Goal: Information Seeking & Learning: Learn about a topic

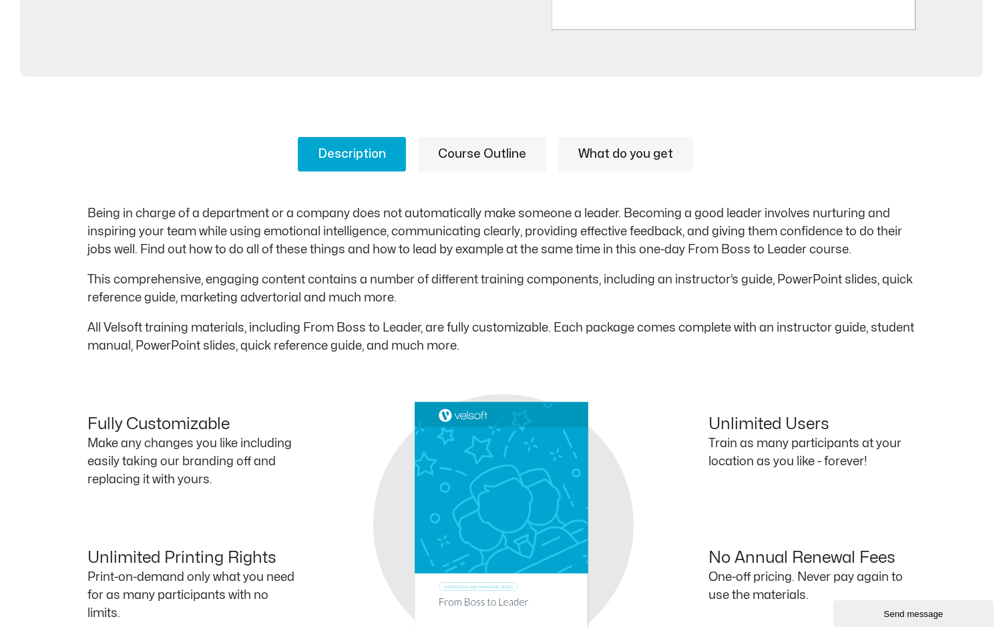
scroll to position [597, 0]
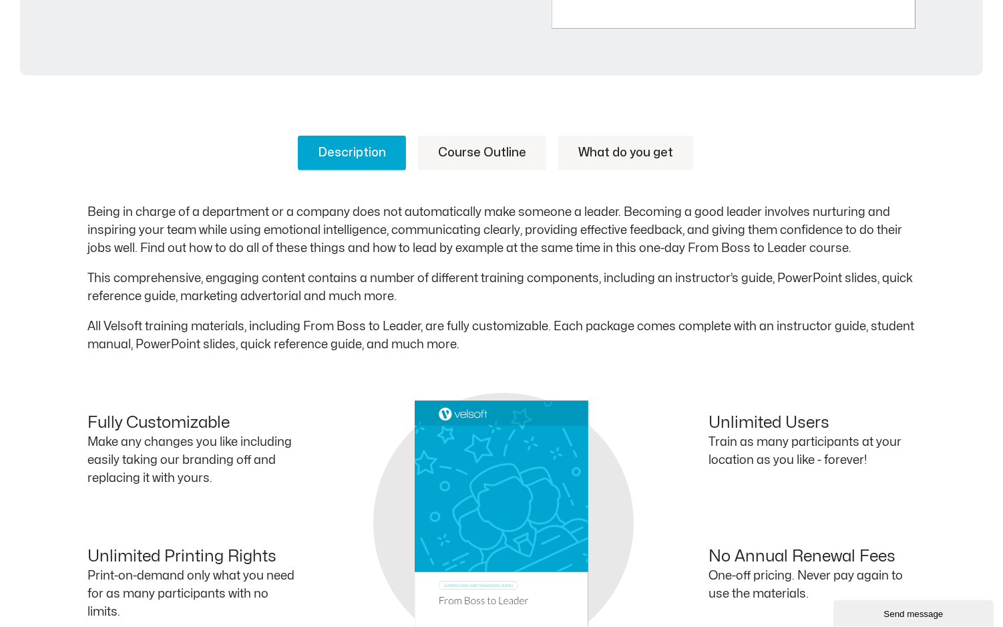
click at [477, 146] on link "Course Outline" at bounding box center [482, 153] width 128 height 35
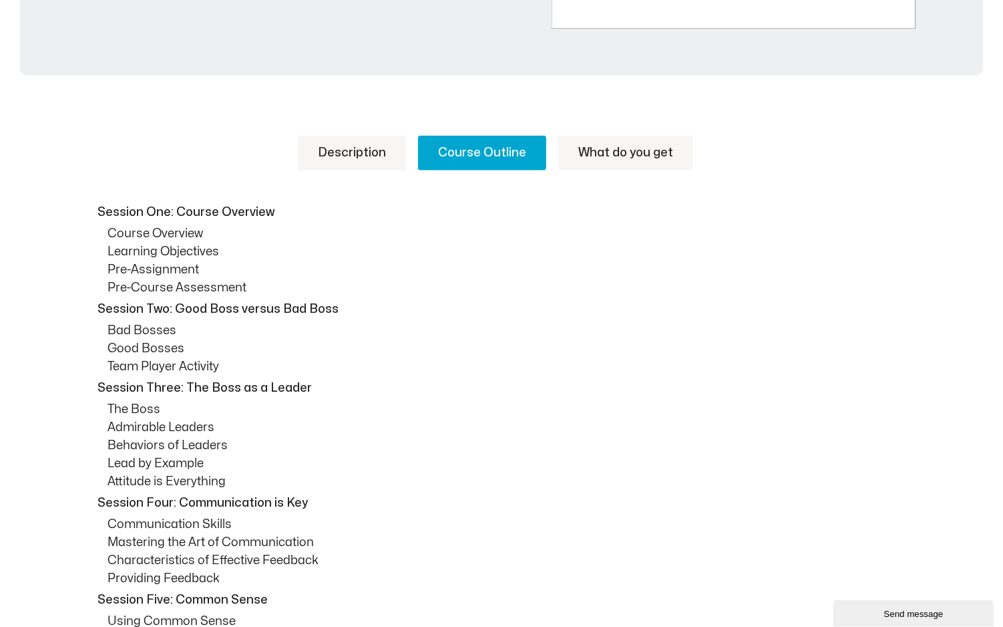
click at [387, 147] on link "Description" at bounding box center [352, 153] width 108 height 35
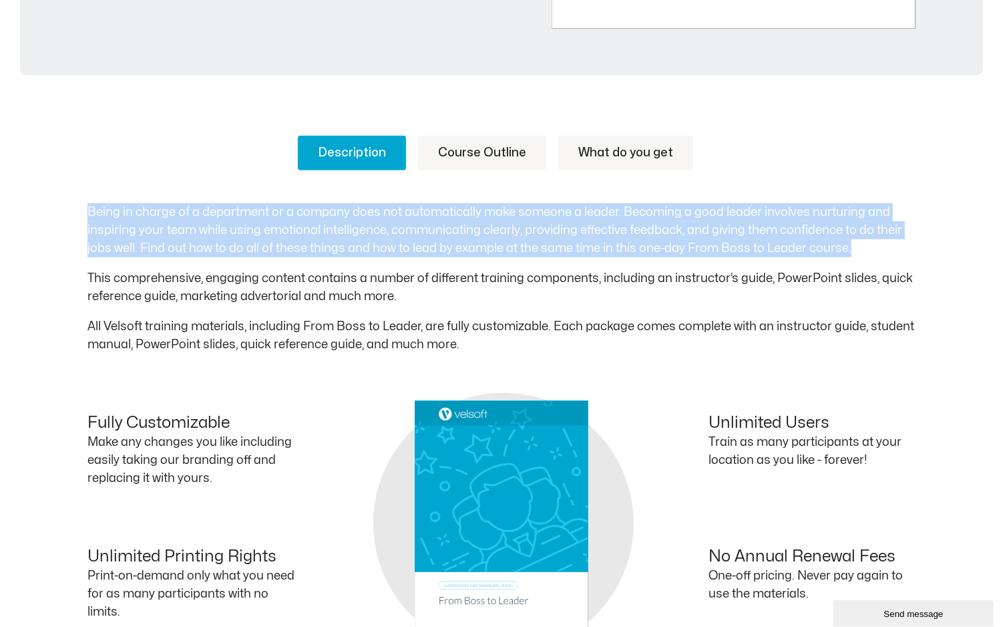
drag, startPoint x: 861, startPoint y: 249, endPoint x: 89, endPoint y: 216, distance: 772.9
click at [89, 216] on p "Being in charge of a department or a company does not automatically make someon…" at bounding box center [502, 230] width 828 height 54
copy p "Being in charge of a department or a company does not automatically make someon…"
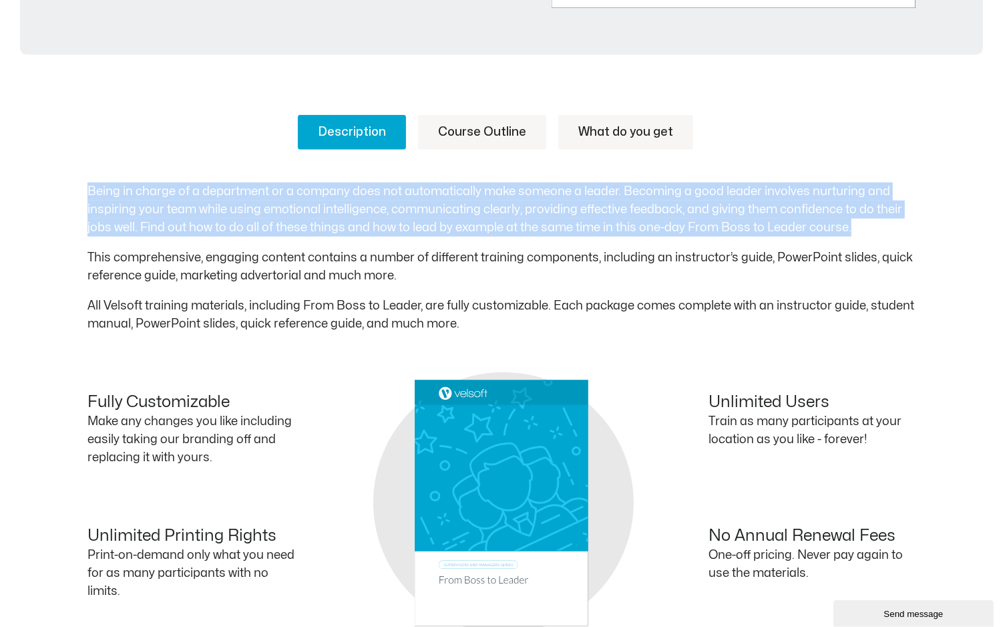
scroll to position [631, 0]
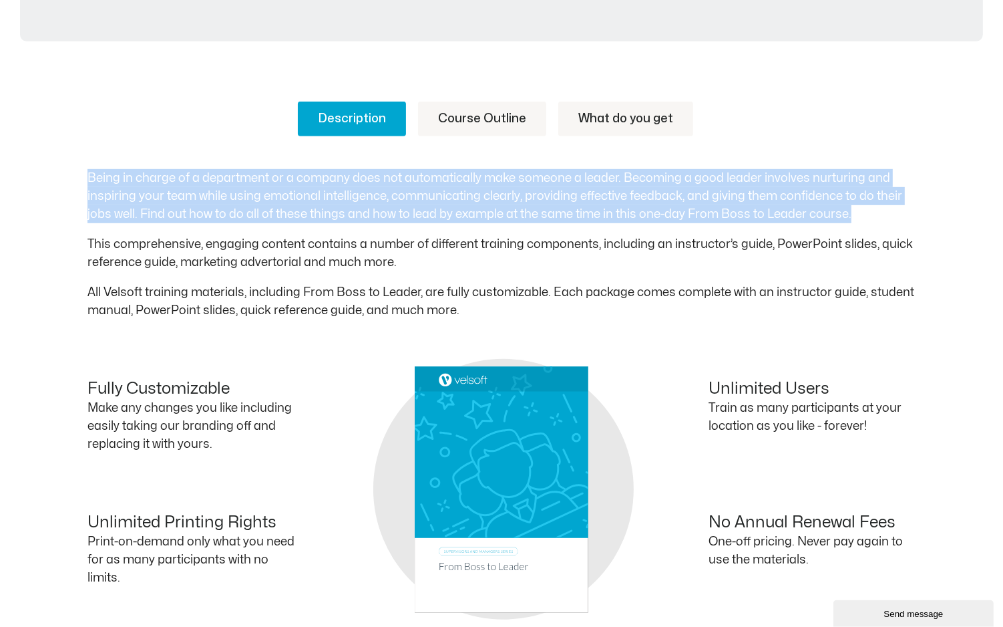
click at [519, 114] on link "Course Outline" at bounding box center [482, 119] width 128 height 35
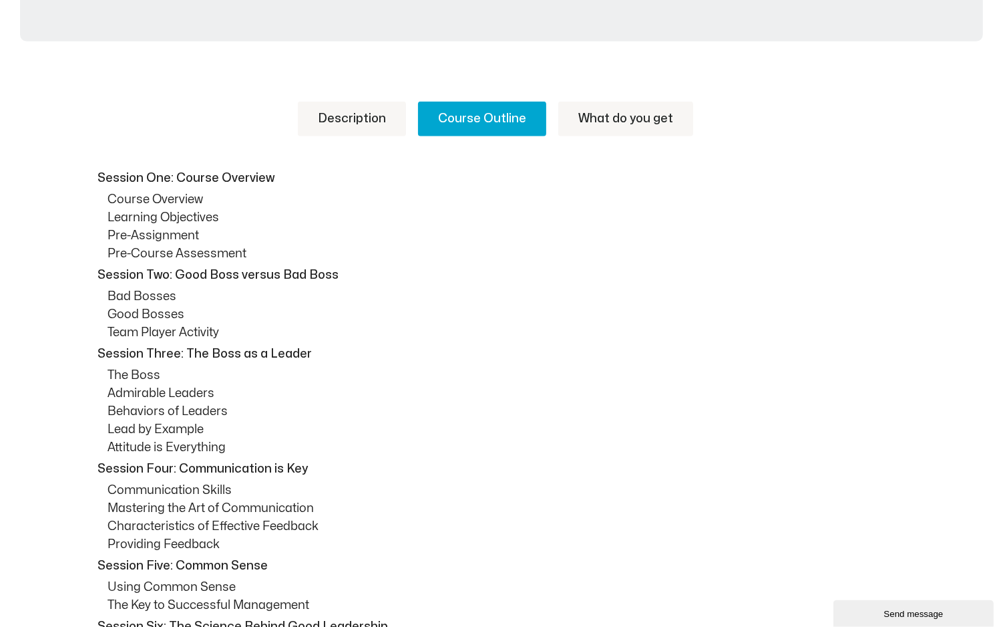
click at [381, 112] on link "Description" at bounding box center [352, 119] width 108 height 35
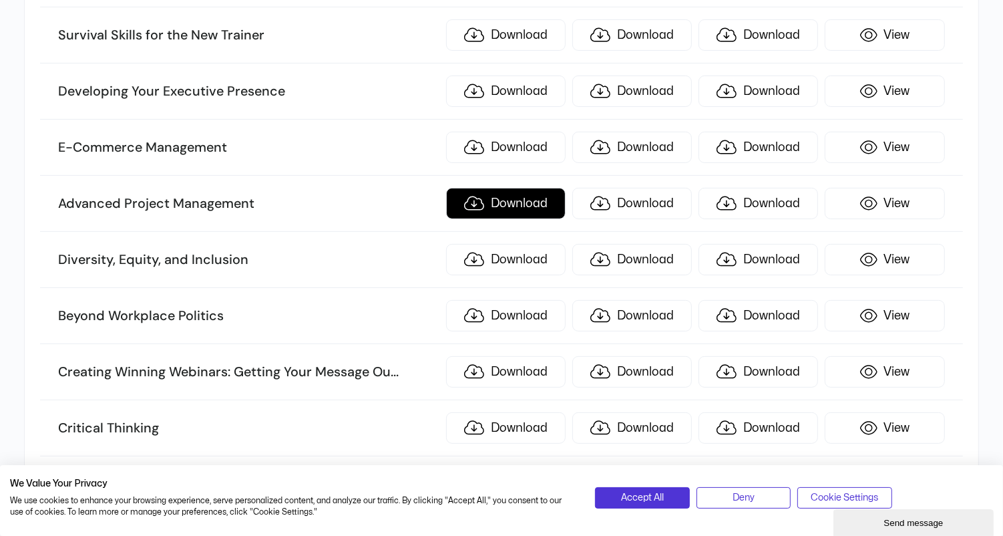
scroll to position [5866, 0]
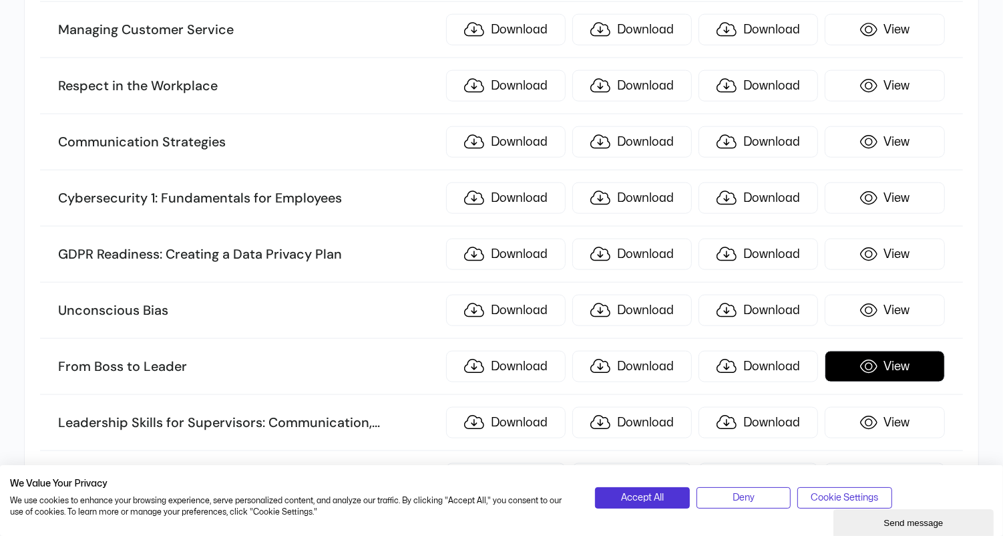
click at [896, 351] on link "View" at bounding box center [885, 366] width 120 height 31
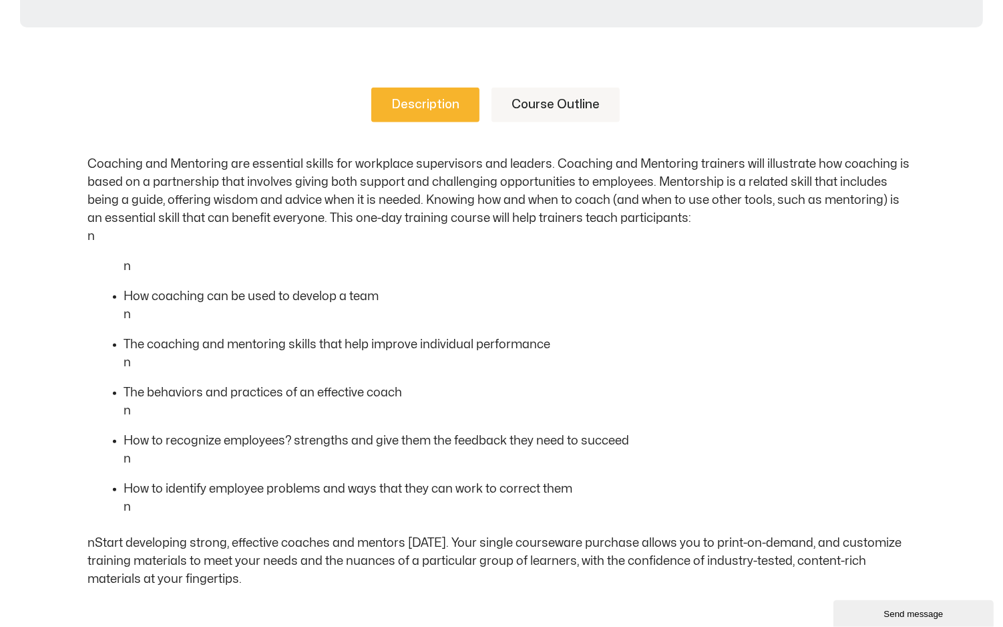
scroll to position [490, 0]
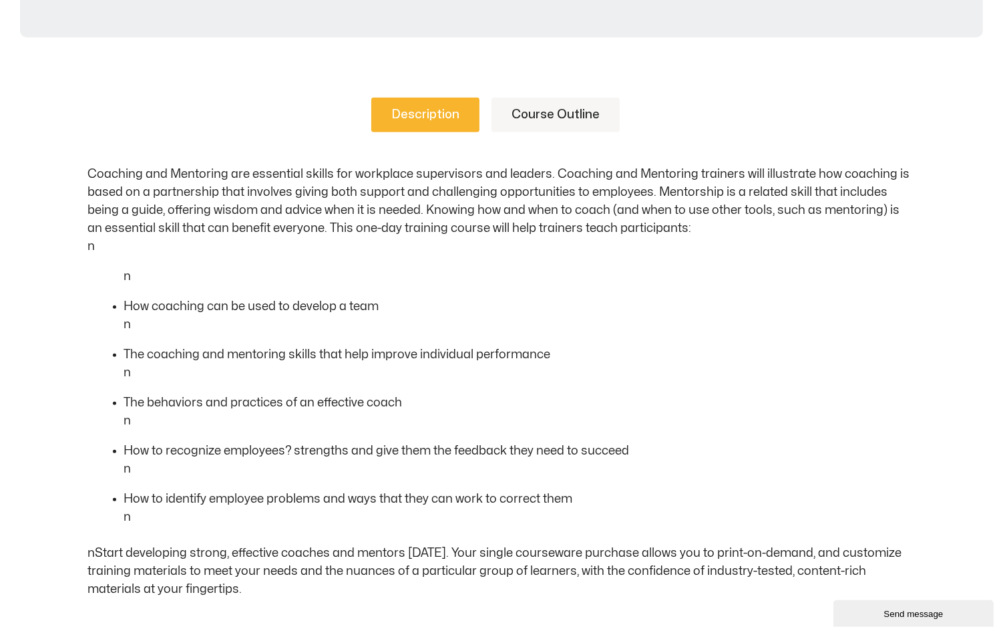
click at [689, 230] on p "Coaching and Mentoring are essential skills for workplace supervisors and leade…" at bounding box center [502, 210] width 828 height 90
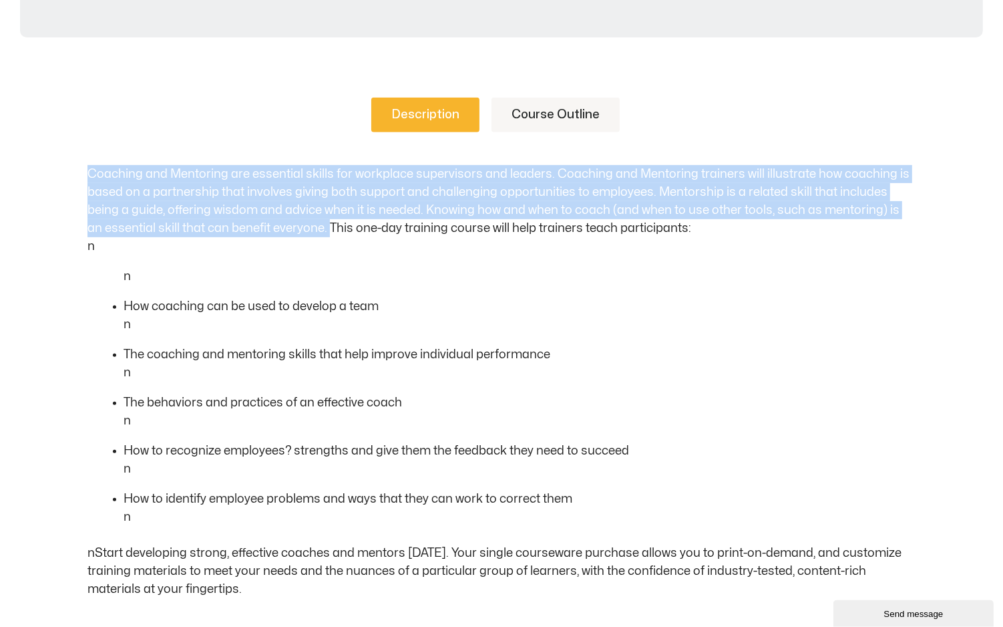
drag, startPoint x: 313, startPoint y: 224, endPoint x: 79, endPoint y: 170, distance: 240.1
click at [79, 170] on div "Description Course Outline Coaching and Mentoring are essential skills for work…" at bounding box center [501, 540] width 1003 height 967
copy p "Coaching and Mentoring are essential skills for workplace supervisors and leade…"
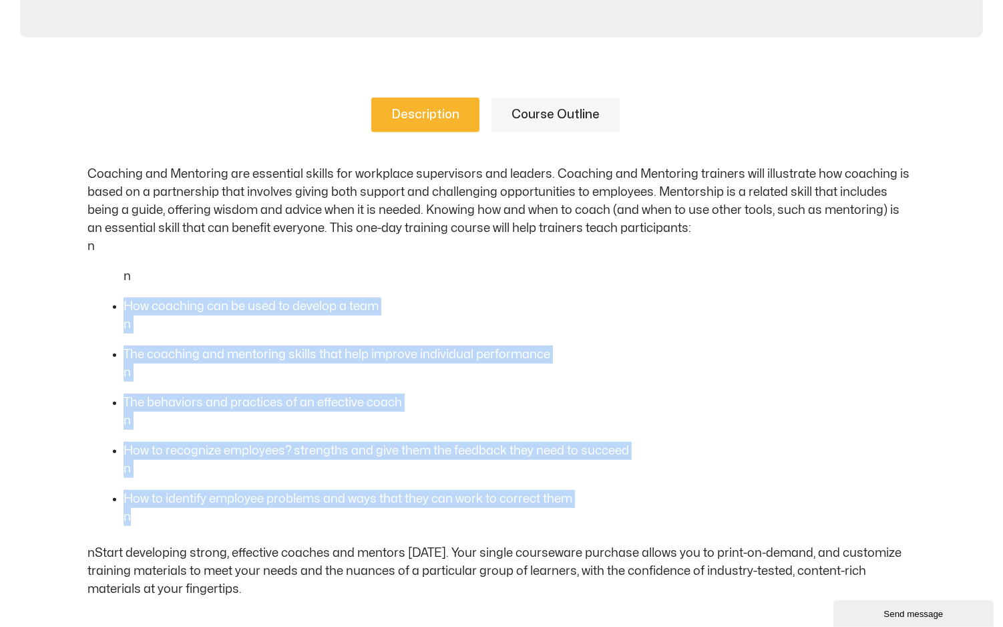
drag, startPoint x: 436, startPoint y: 512, endPoint x: 106, endPoint y: 287, distance: 400.0
click at [106, 287] on div "Coaching and Mentoring are essential skills for workplace supervisors and leade…" at bounding box center [502, 381] width 828 height 433
copy ul "How coaching can be used to develop a team n The coaching and mentoring skills …"
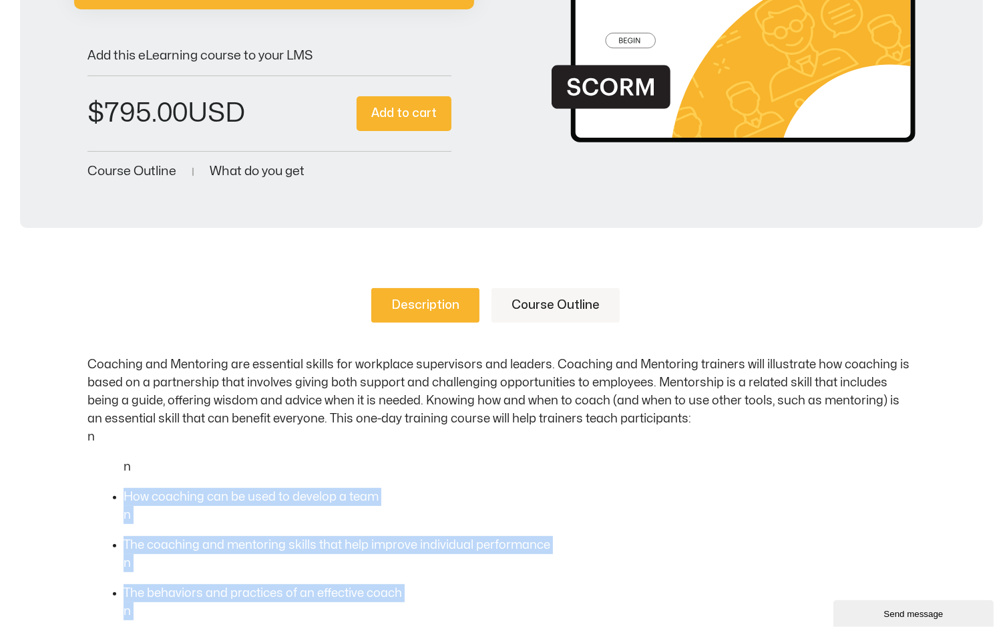
scroll to position [227, 0]
